Goal: Task Accomplishment & Management: Manage account settings

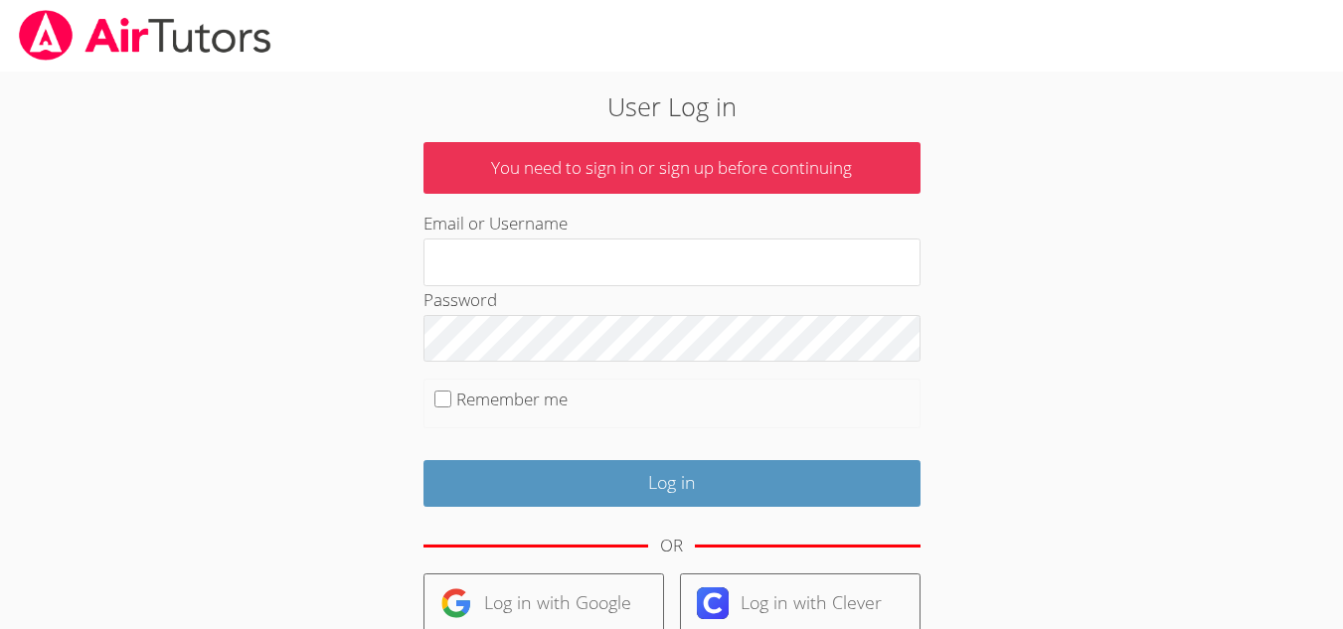
type input "[EMAIL_ADDRESS][DOMAIN_NAME]"
click at [453, 407] on fieldset "Remember me" at bounding box center [672, 404] width 497 height 50
click at [451, 404] on input "Remember me" at bounding box center [443, 399] width 17 height 17
checkbox input "true"
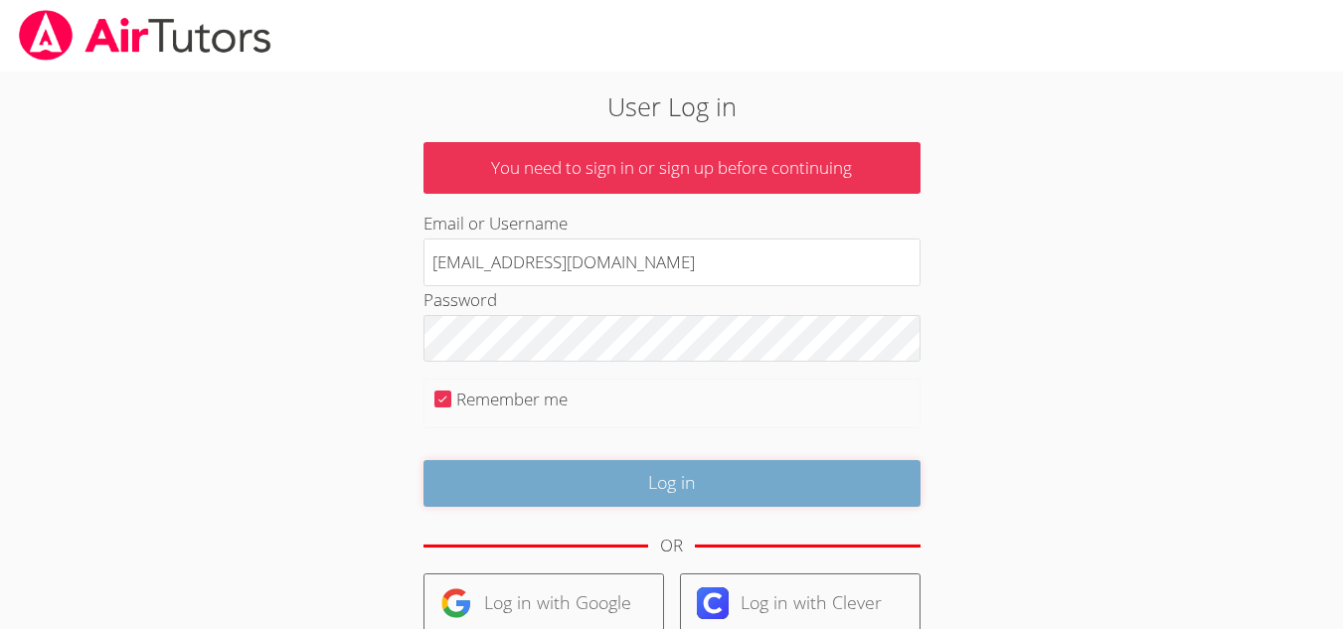
click at [660, 496] on input "Log in" at bounding box center [672, 483] width 497 height 47
